Goal: Navigation & Orientation: Find specific page/section

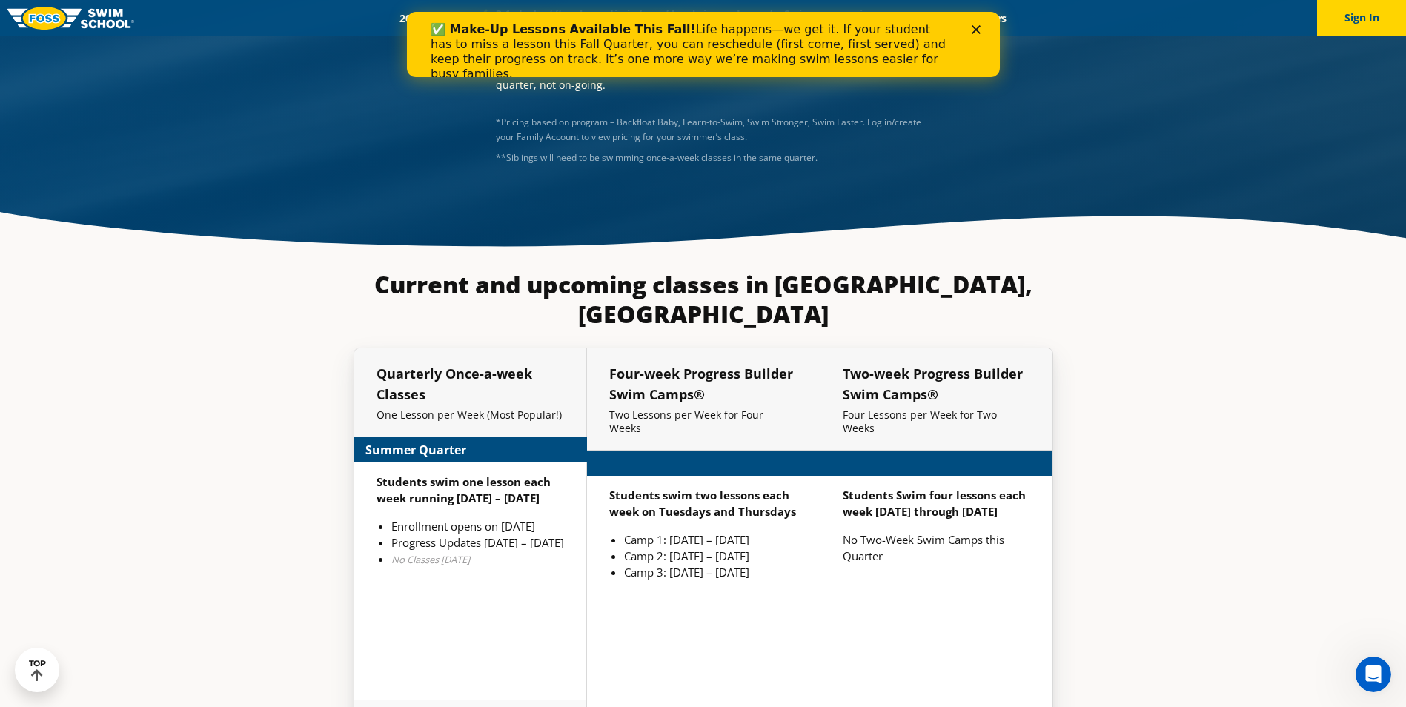
scroll to position [3219, 0]
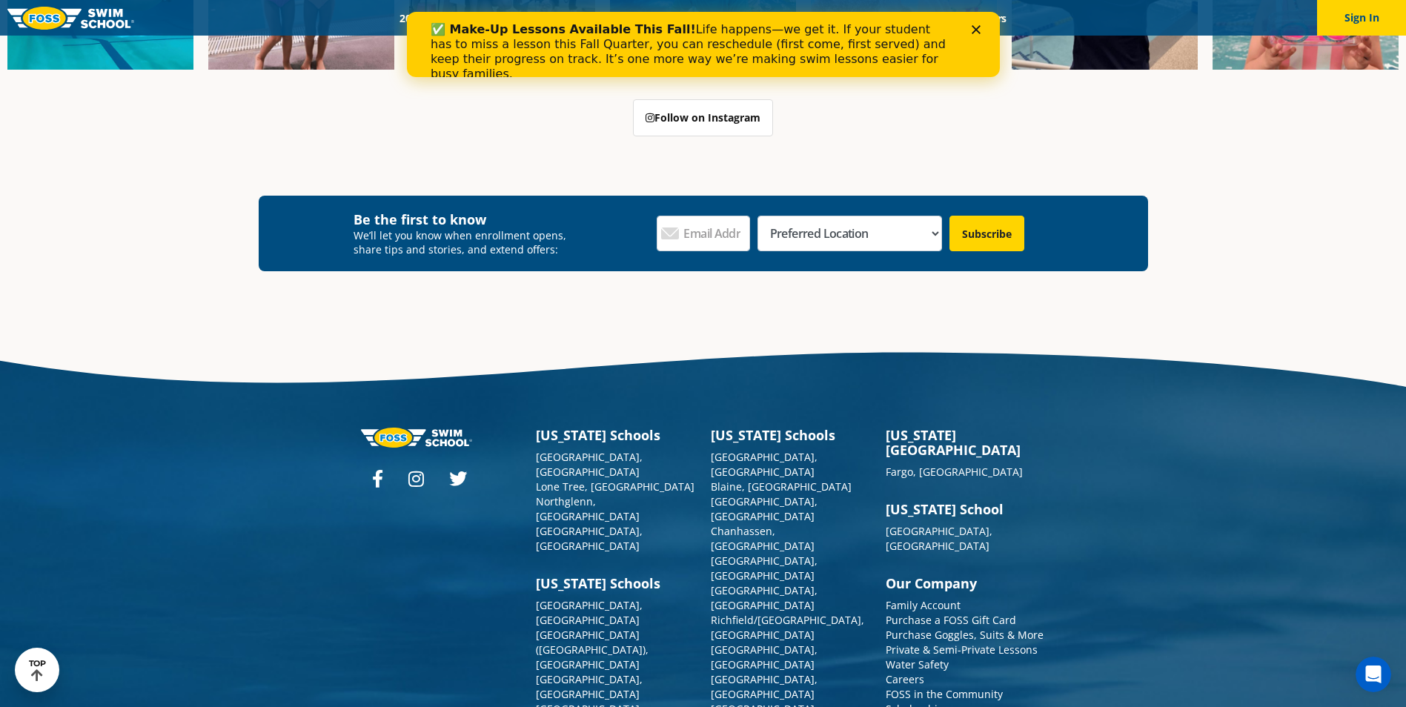
scroll to position [5529, 0]
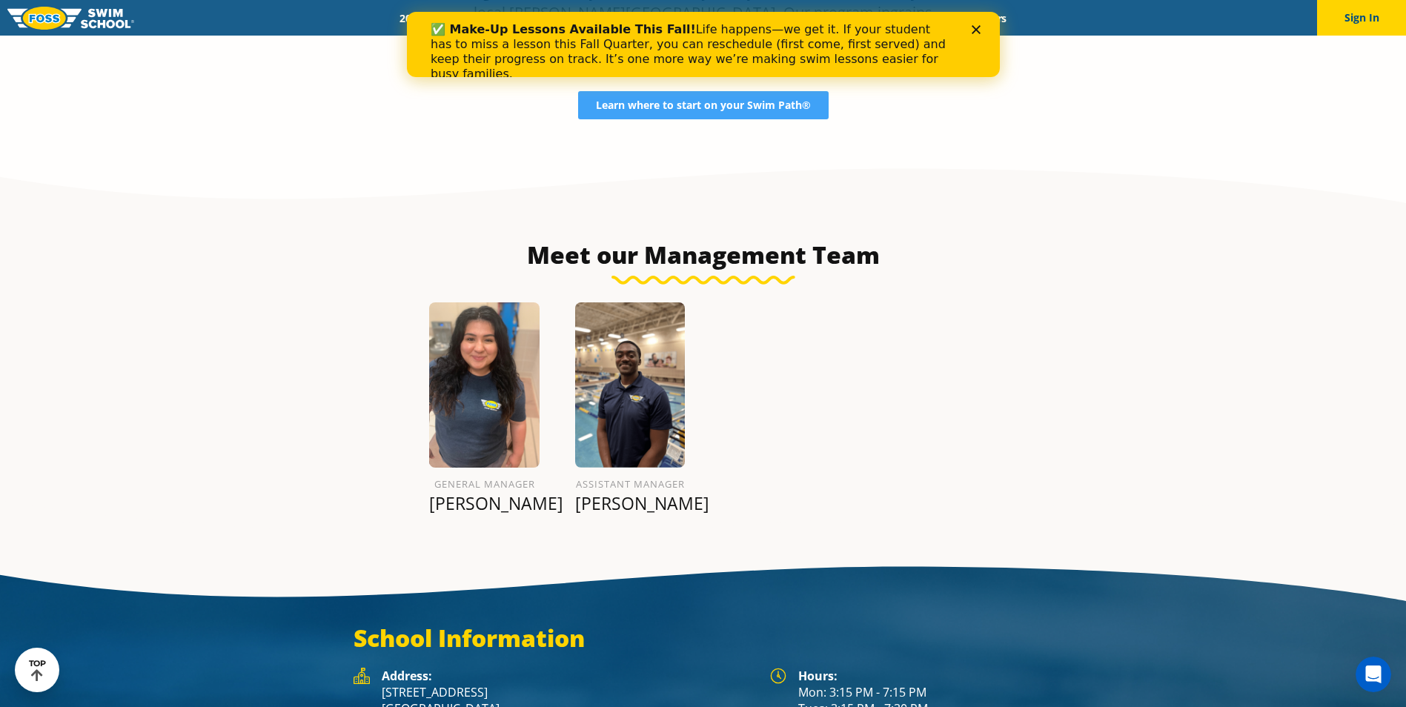
scroll to position [1778, 0]
